Goal: Find specific page/section: Find specific page/section

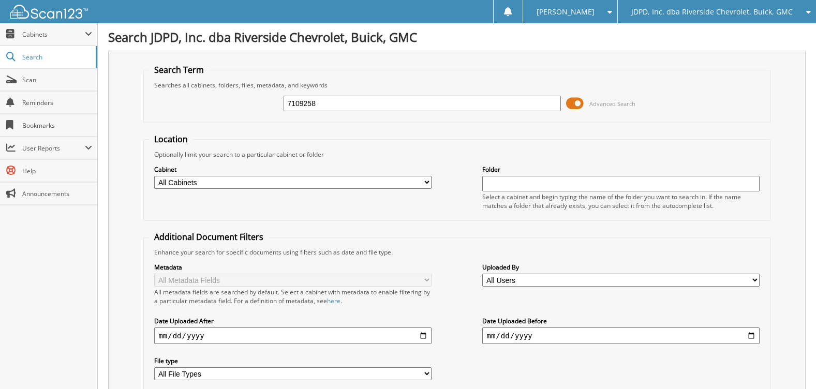
type input "7109258"
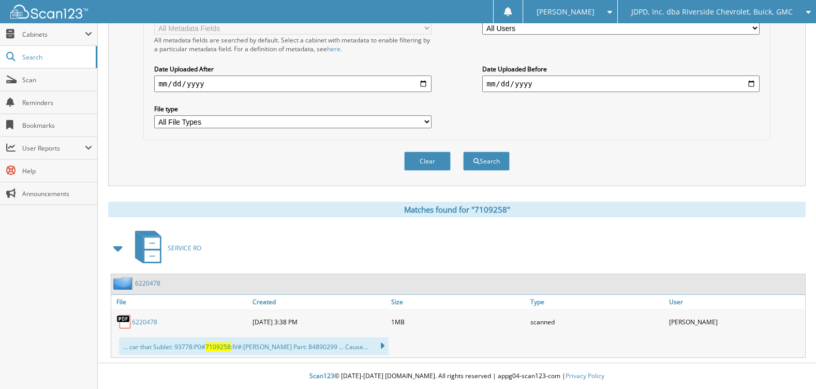
click at [152, 324] on link "6220478" at bounding box center [144, 322] width 25 height 9
